Goal: Information Seeking & Learning: Learn about a topic

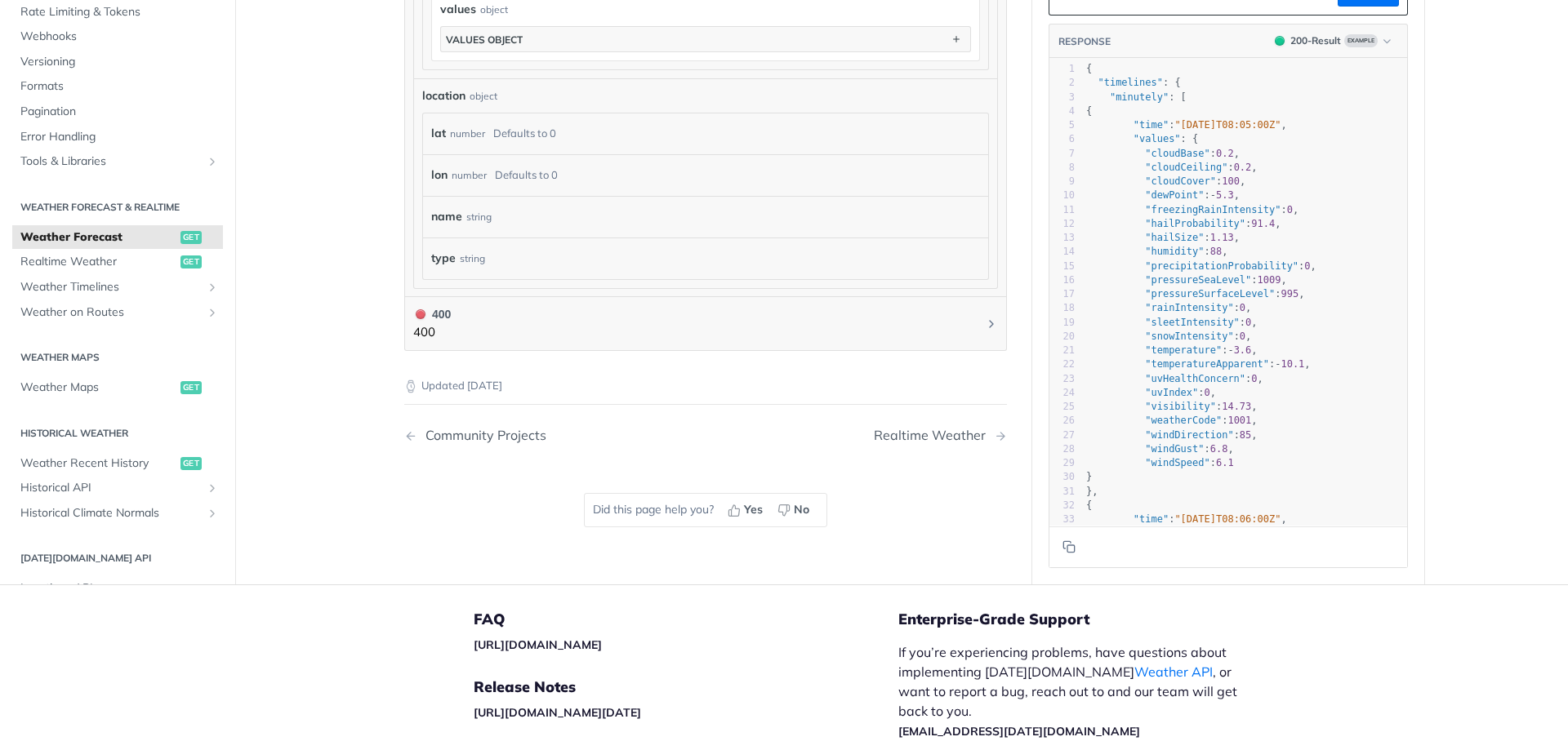
scroll to position [1632, 0]
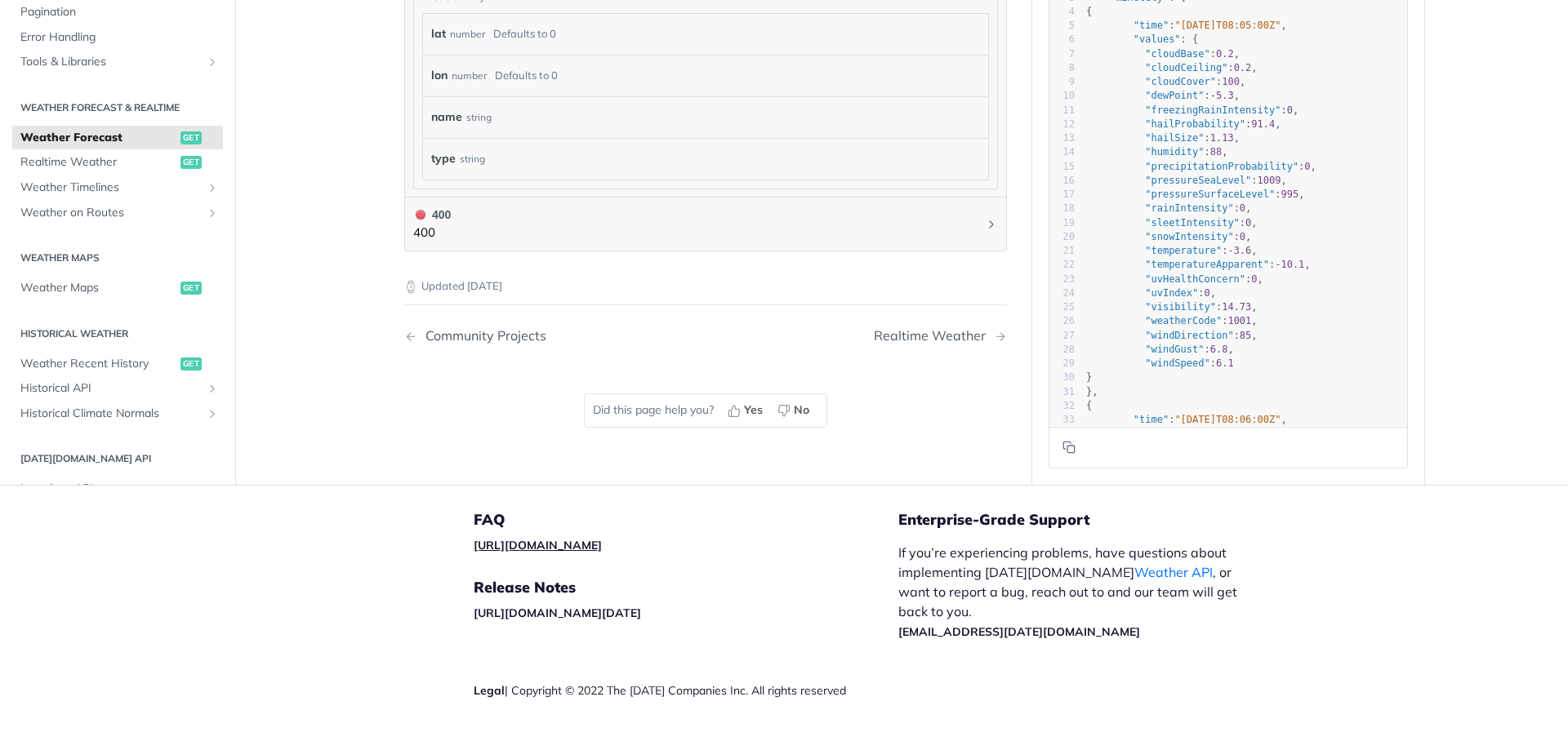
click at [547, 544] on link "[URL][DOMAIN_NAME]" at bounding box center [538, 545] width 128 height 15
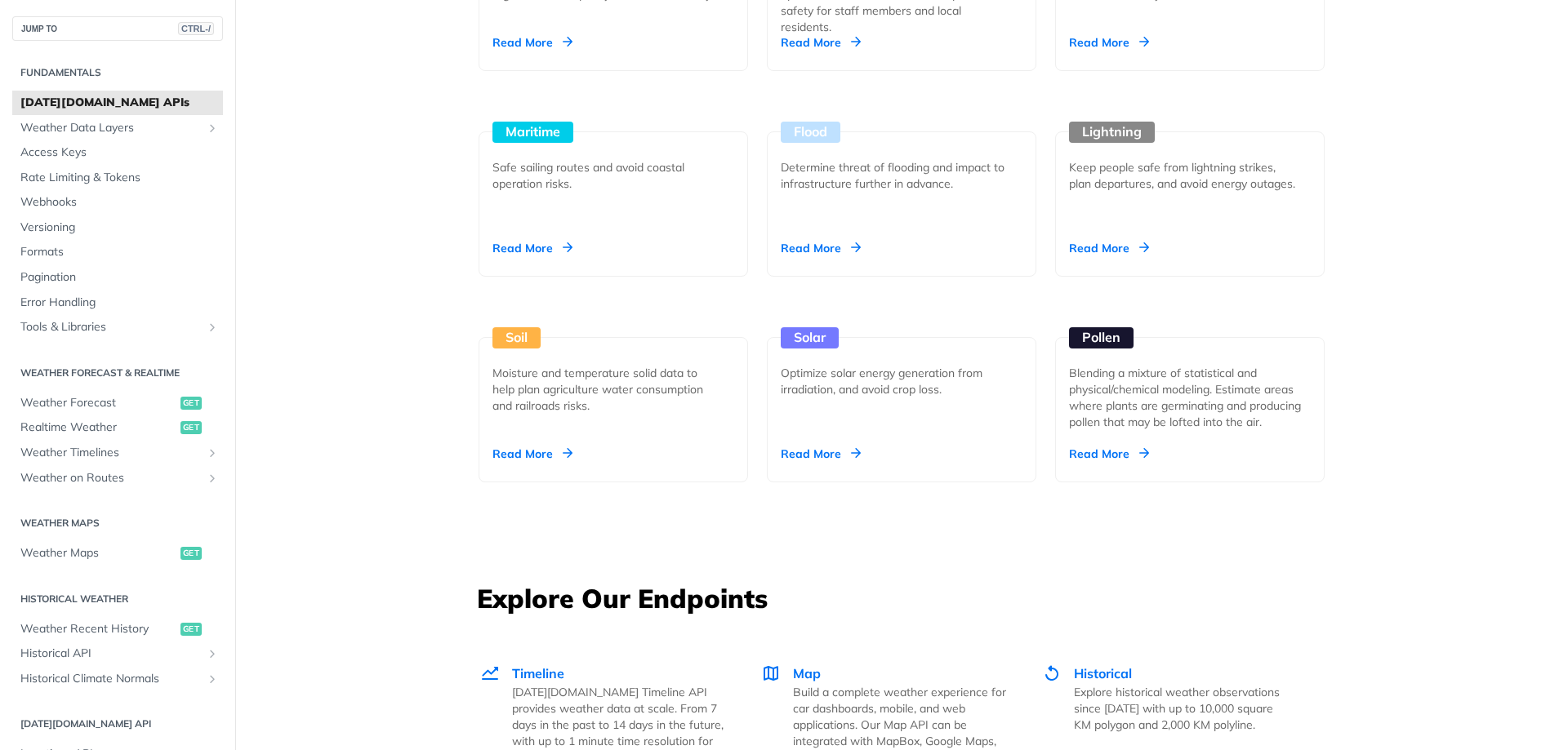
scroll to position [1748, 0]
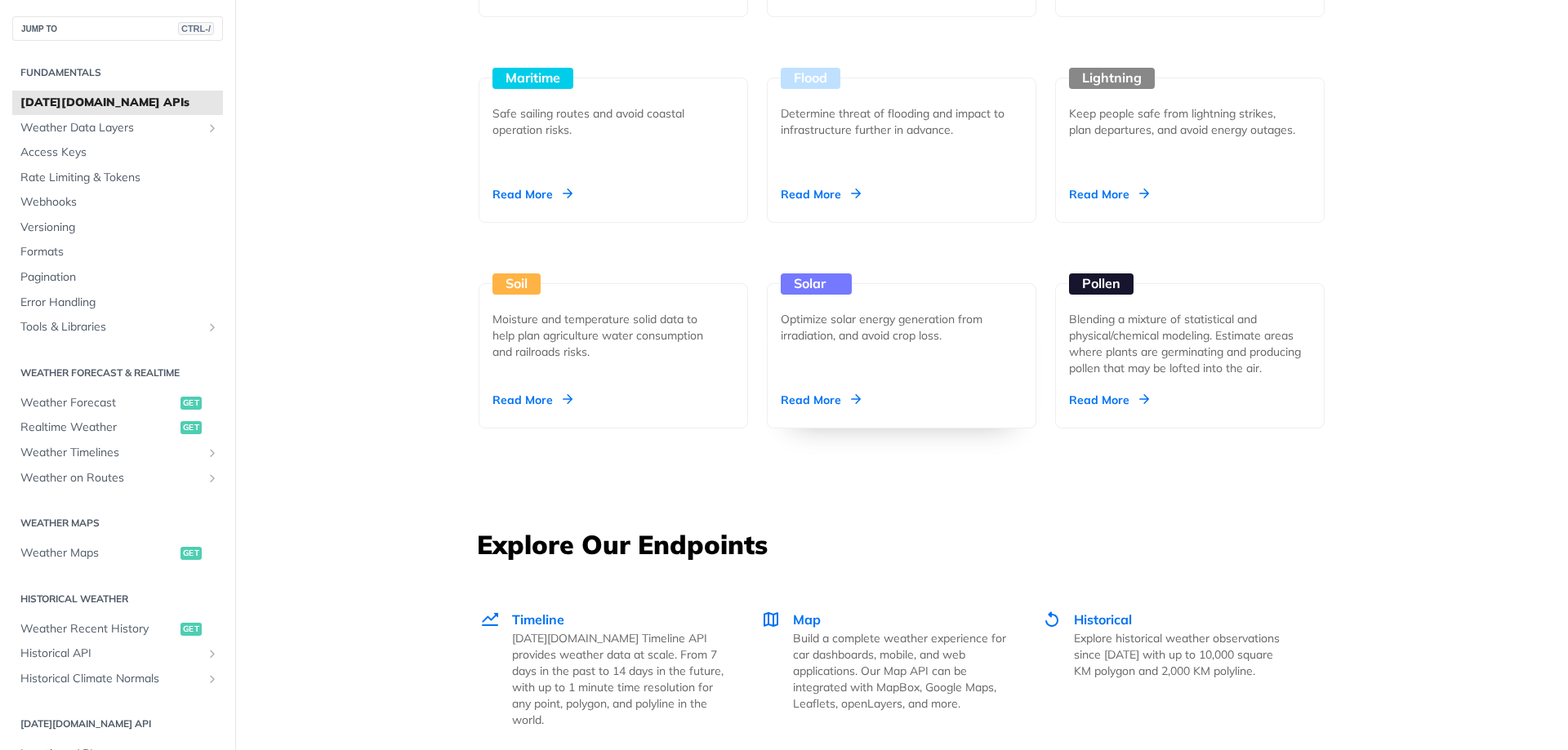
click at [823, 398] on div "Read More" at bounding box center [820, 400] width 80 height 16
